Goal: Navigation & Orientation: Find specific page/section

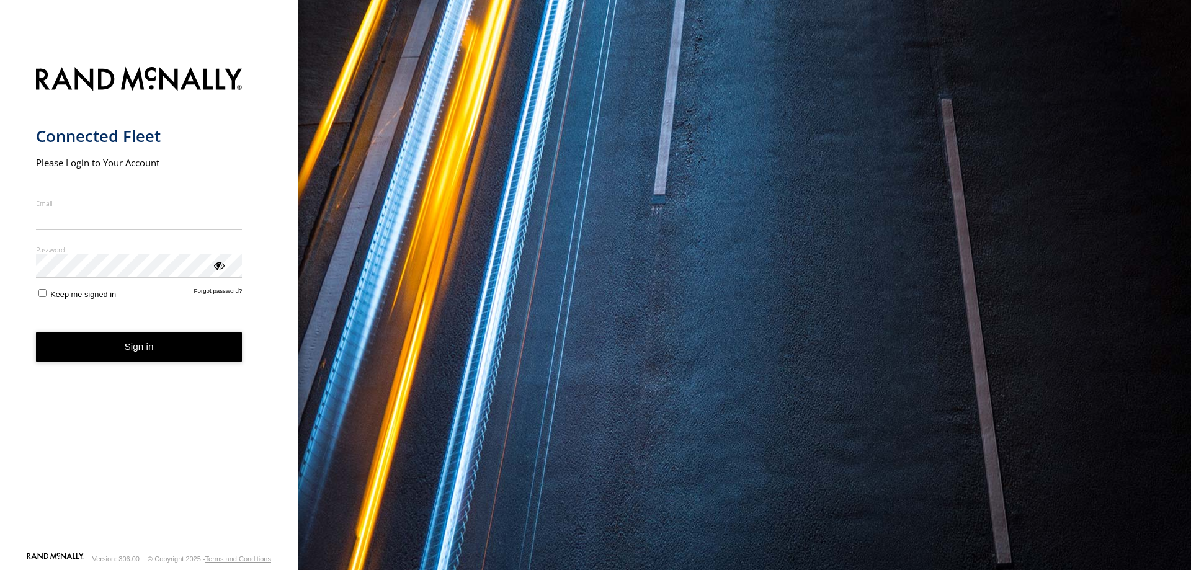
type input "**********"
click at [181, 352] on button "Sign in" at bounding box center [139, 347] width 207 height 30
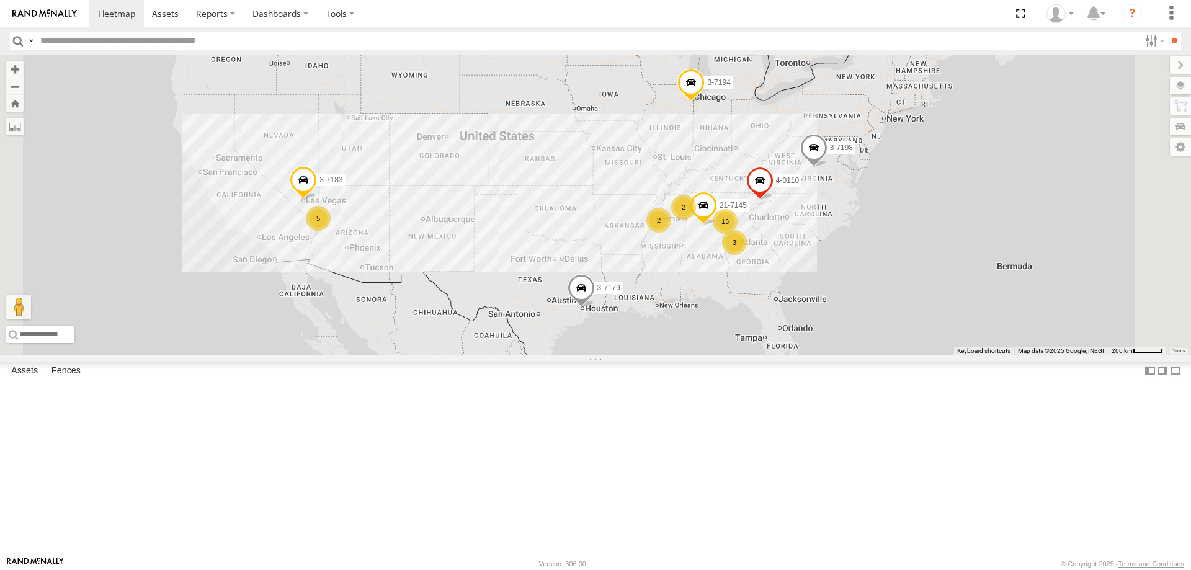
drag, startPoint x: 852, startPoint y: 369, endPoint x: 811, endPoint y: 369, distance: 40.9
click at [811, 355] on div "3-7194 3-7198 3-7179 2 13 5 2 21-7145 3 3-7183 4-0110" at bounding box center [595, 205] width 1191 height 301
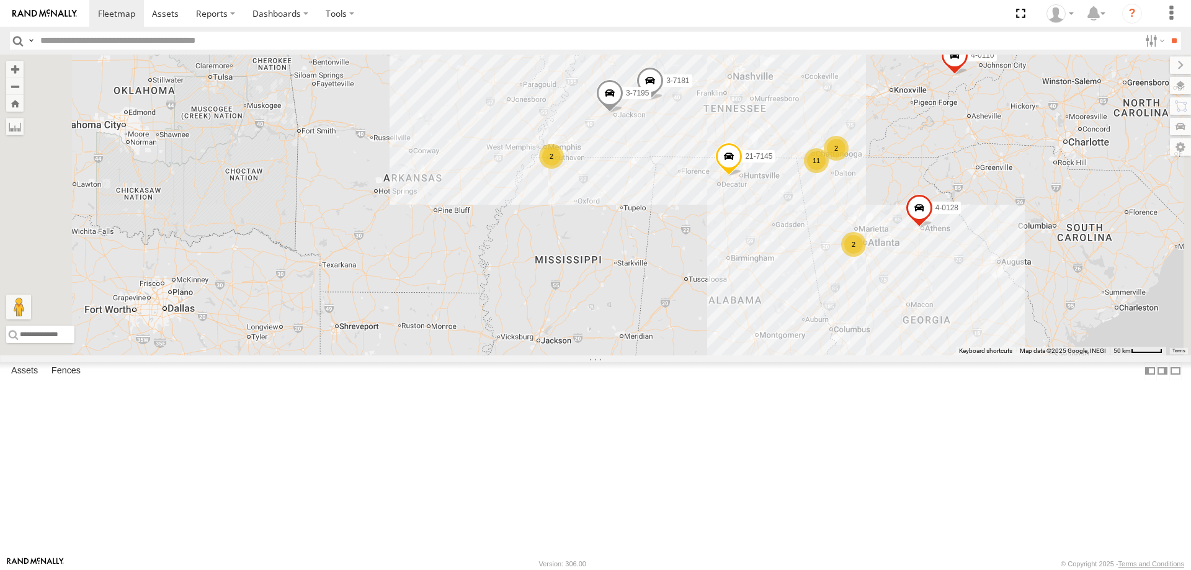
drag, startPoint x: 865, startPoint y: 262, endPoint x: 791, endPoint y: 286, distance: 77.1
click at [791, 286] on div "3-7194 3-7198 3-7179 21-7145 3-7183 4-0110 2 11 3-7181 2 3-7195 2 4-0128" at bounding box center [595, 205] width 1191 height 301
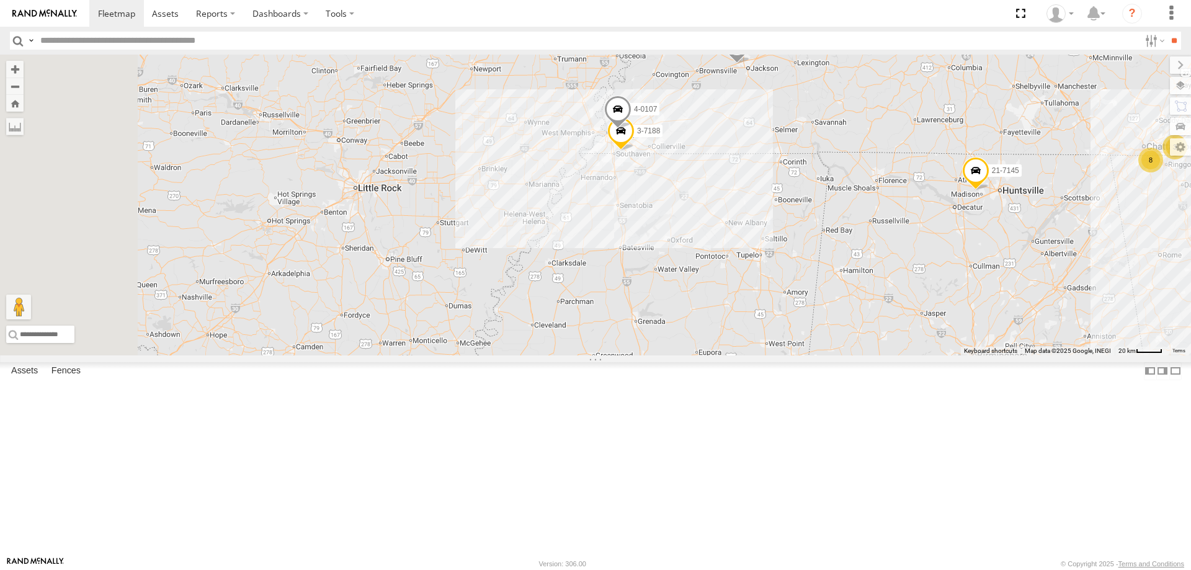
drag, startPoint x: 755, startPoint y: 271, endPoint x: 865, endPoint y: 278, distance: 109.4
click at [891, 280] on div "3-7194 3-7198 3-7179 21-7145 3-7183 4-0110 3-7181 3-7195 4-0128 3-7188 8 3 4-01…" at bounding box center [595, 205] width 1191 height 301
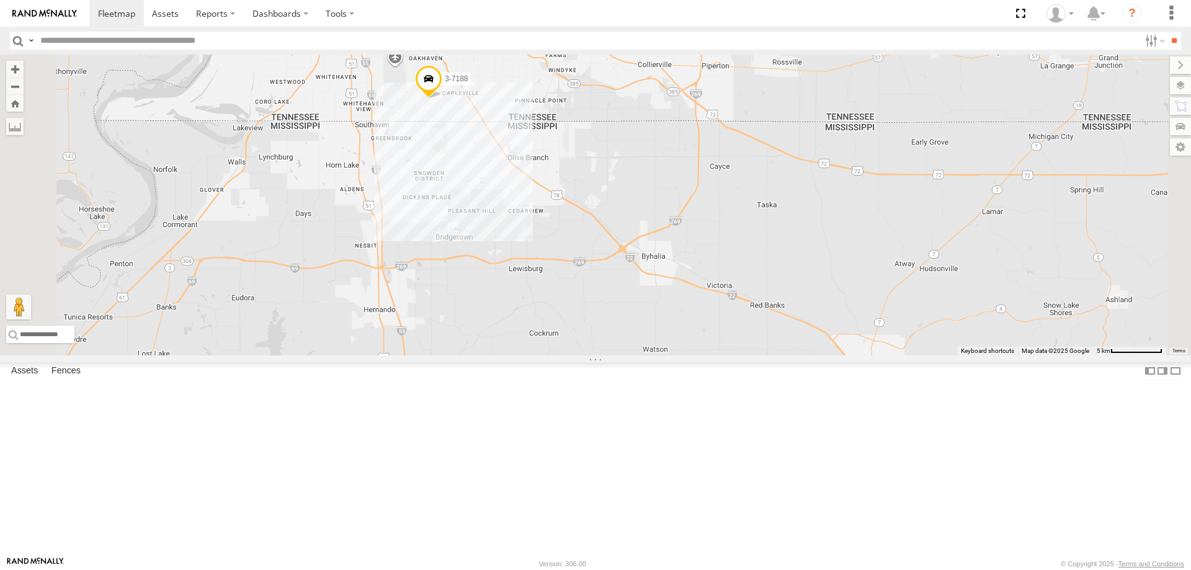
drag, startPoint x: 633, startPoint y: 220, endPoint x: 654, endPoint y: 282, distance: 65.7
click at [654, 282] on div "3-7194 3-7198 3-7179 21-7145 3-7183 4-0110 3-7181 3-7195 4-0128 3-7188 4-0107" at bounding box center [595, 205] width 1191 height 301
